Goal: Information Seeking & Learning: Understand process/instructions

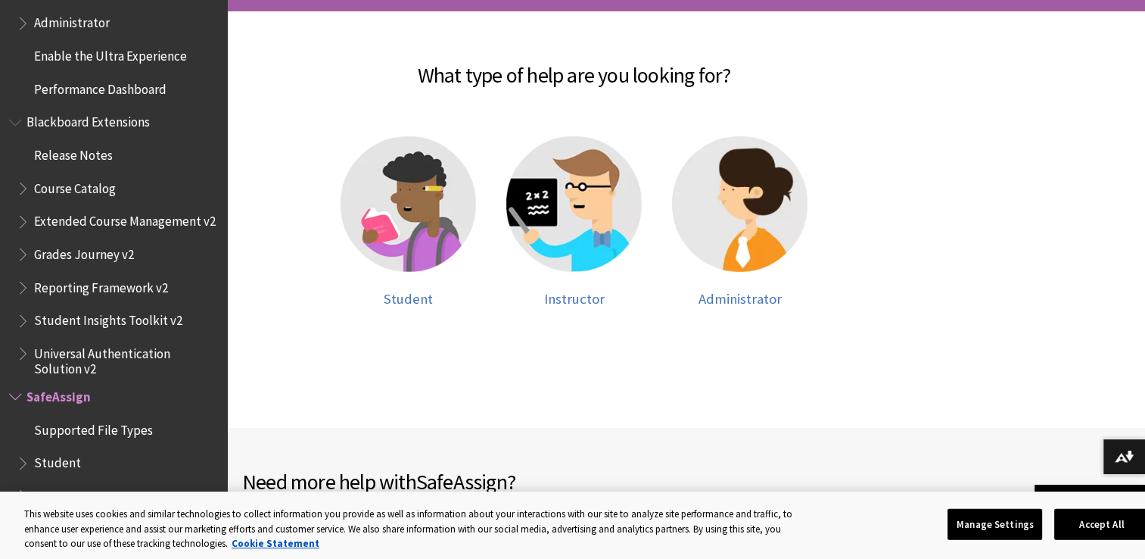
scroll to position [269, 0]
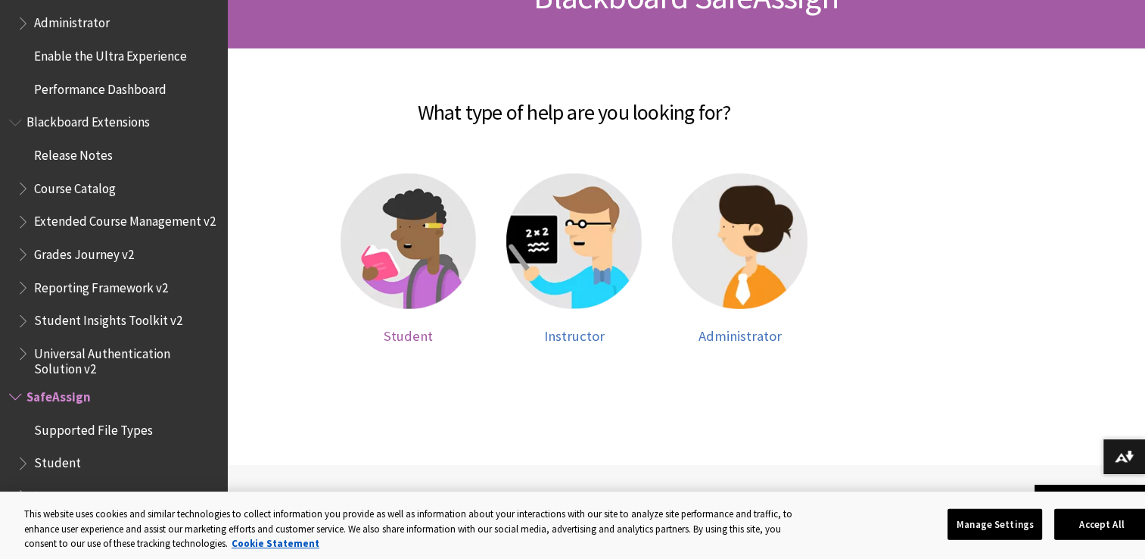
click at [435, 259] on img at bounding box center [408, 240] width 135 height 135
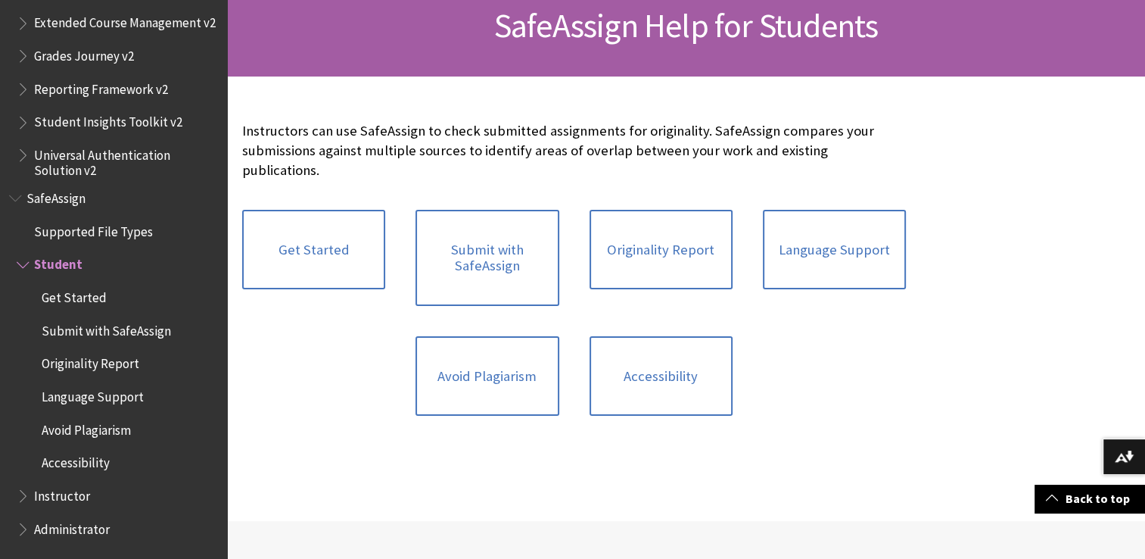
scroll to position [241, 0]
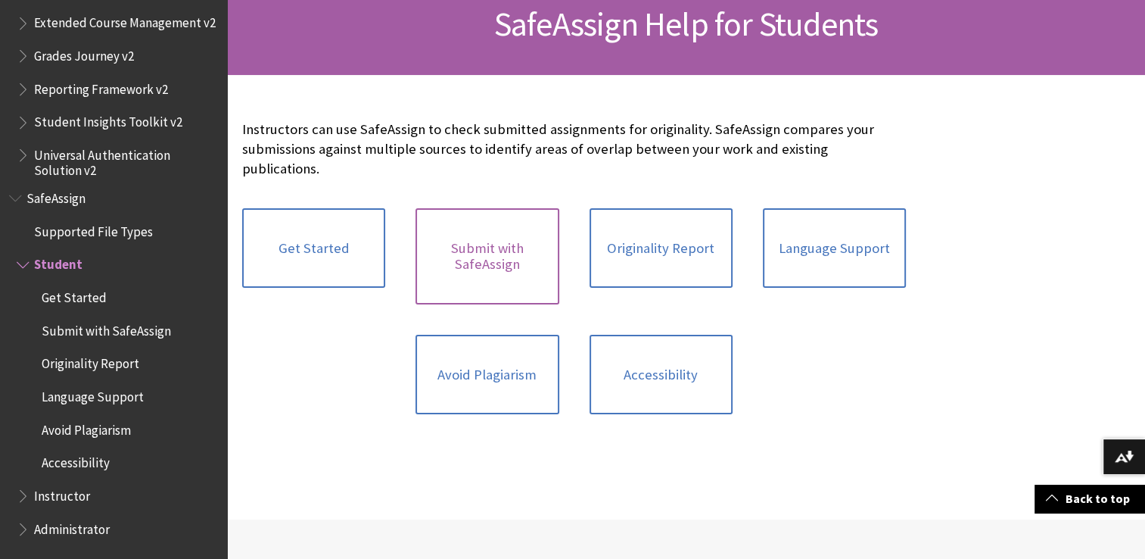
click at [484, 247] on link "Submit with SafeAssign" at bounding box center [487, 256] width 143 height 96
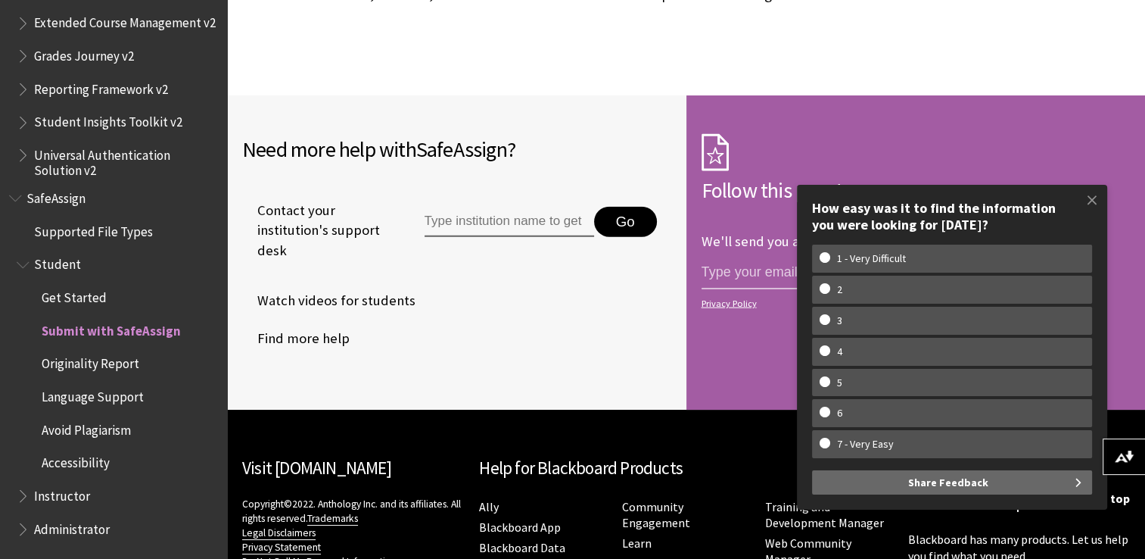
scroll to position [3538, 0]
